Goal: Navigation & Orientation: Understand site structure

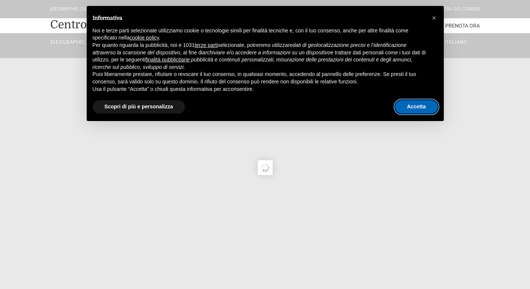
click at [412, 110] on button "Accetta" at bounding box center [416, 106] width 43 height 13
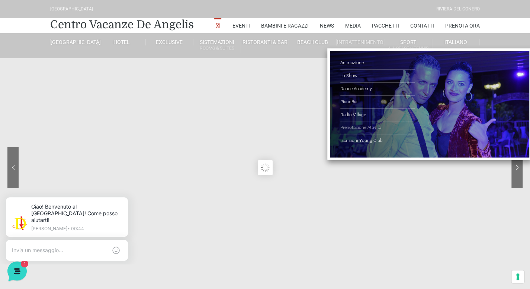
click at [379, 128] on link "Prenotazione Attività" at bounding box center [377, 127] width 74 height 13
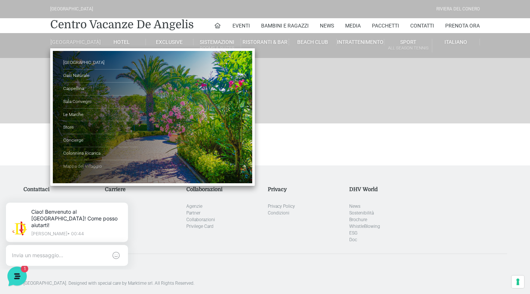
click at [96, 169] on link "Mappa del Villaggio" at bounding box center [100, 166] width 74 height 13
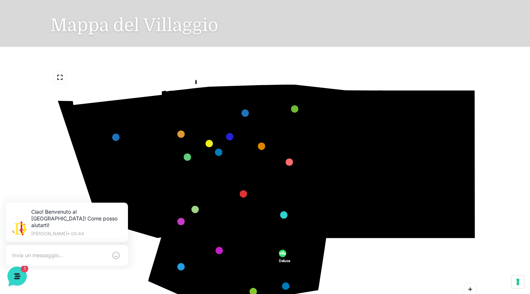
scroll to position [103, 0]
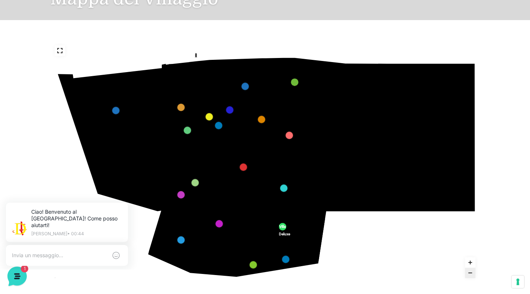
click at [119, 177] on icon at bounding box center [130, 183] width 70 height 41
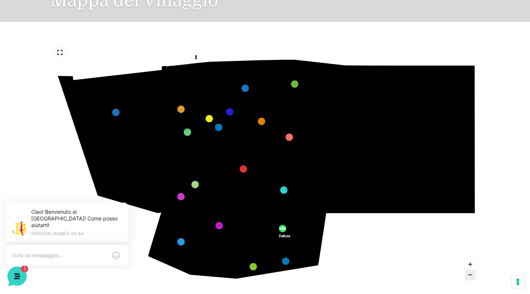
scroll to position [0, 0]
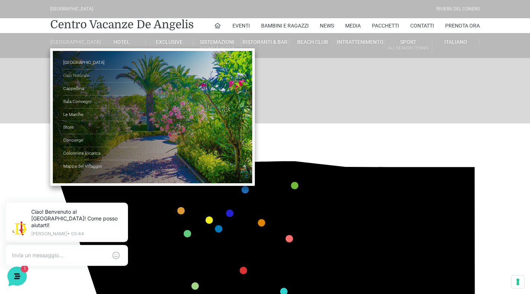
click at [77, 81] on link "Oasi Naturale" at bounding box center [100, 76] width 74 height 13
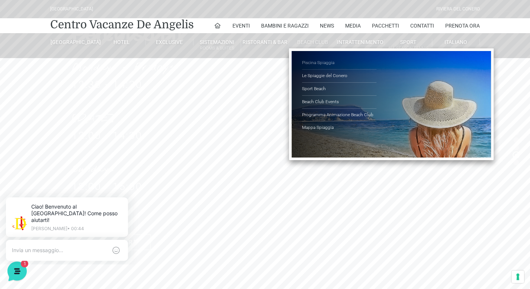
click at [326, 63] on link "Piscina Spiaggia" at bounding box center [339, 63] width 74 height 13
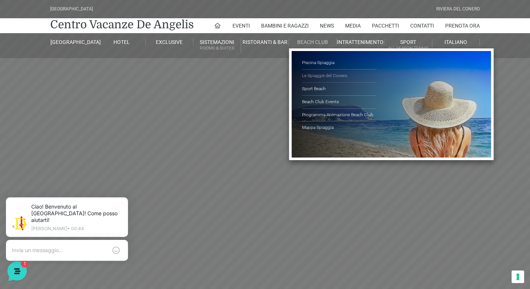
click at [317, 74] on link "Le Spiaggie del Conero" at bounding box center [339, 76] width 74 height 13
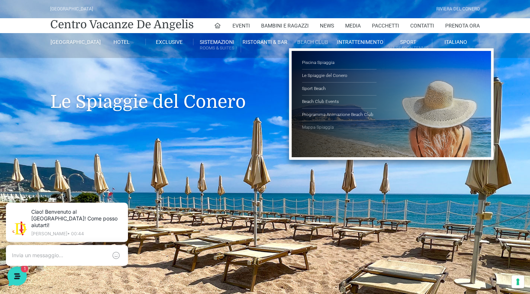
click at [321, 128] on link "Mappa Spiaggia" at bounding box center [339, 127] width 74 height 13
